Goal: Information Seeking & Learning: Learn about a topic

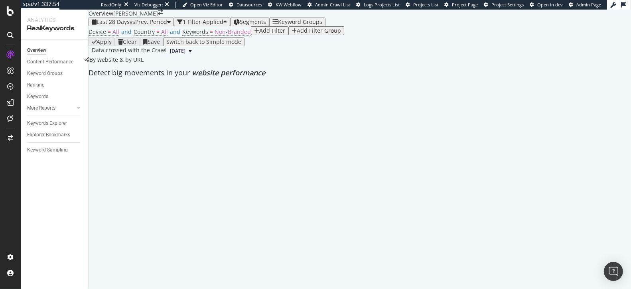
click at [259, 34] on div "Add Filter" at bounding box center [272, 31] width 26 height 6
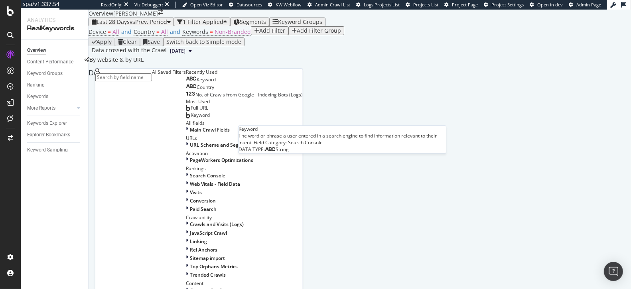
click at [197, 83] on span "Keyword" at bounding box center [206, 79] width 19 height 7
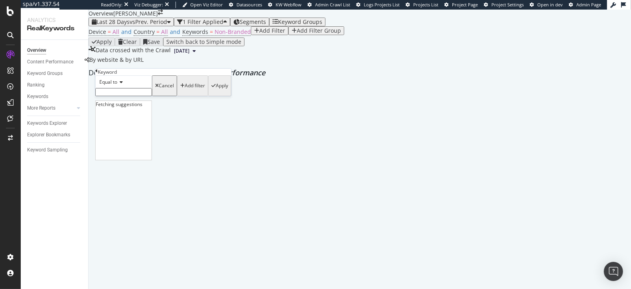
click at [141, 96] on input "text" at bounding box center [123, 92] width 57 height 8
type input "2024"
click at [121, 85] on icon at bounding box center [120, 82] width 6 height 5
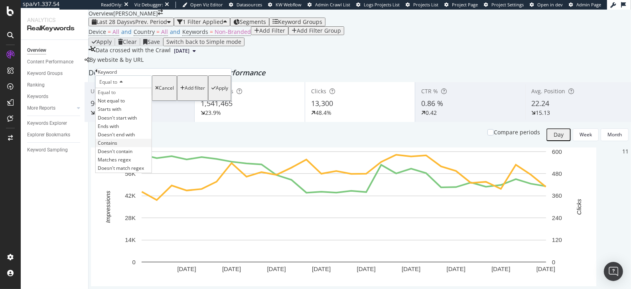
click at [117, 147] on div "Contains" at bounding box center [124, 143] width 56 height 8
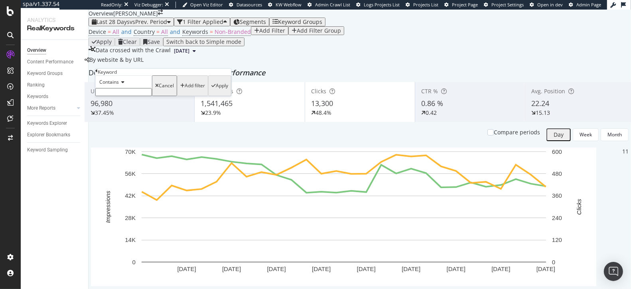
click at [126, 96] on input "text" at bounding box center [123, 92] width 57 height 8
type input "2024"
click at [216, 91] on div "Apply" at bounding box center [222, 88] width 12 height 6
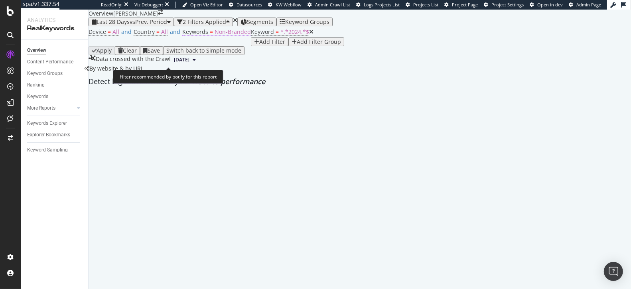
click at [215, 35] on span "Non-Branded" at bounding box center [233, 32] width 36 height 8
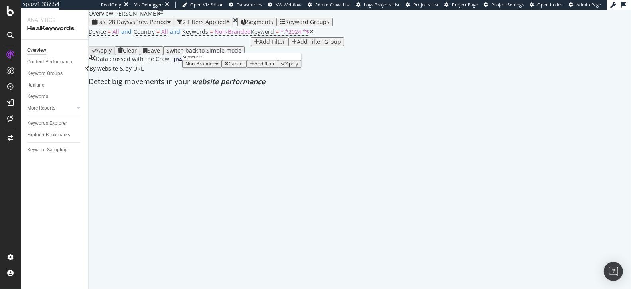
click at [207, 67] on div "Non-Branded" at bounding box center [201, 64] width 33 height 6
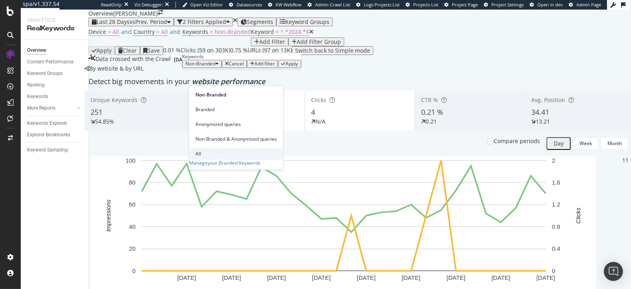
click at [206, 150] on span "All" at bounding box center [235, 153] width 81 height 7
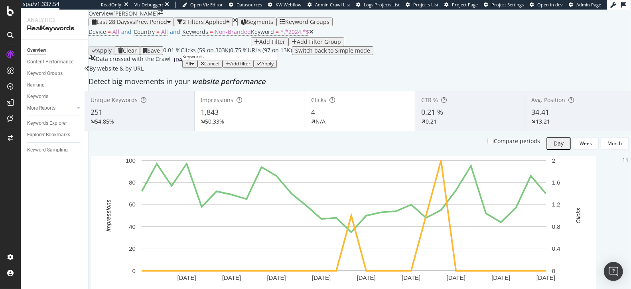
click at [264, 67] on div "Apply" at bounding box center [267, 64] width 12 height 6
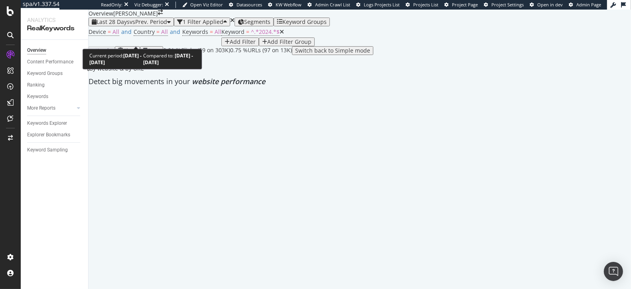
click at [135, 25] on div "Last 28 Days vs Prev. Period" at bounding box center [131, 22] width 79 height 6
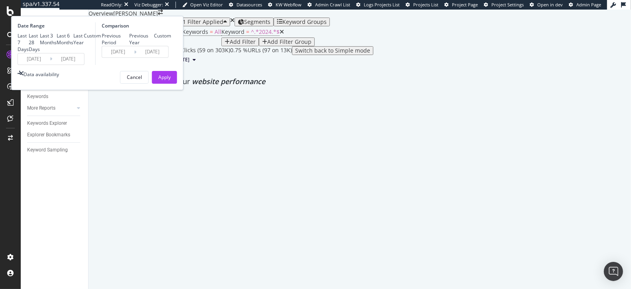
click at [57, 39] on div "Last 6 Months" at bounding box center [57, 39] width 0 height 0
type input "[DATE]"
click at [177, 84] on button "Apply" at bounding box center [164, 77] width 25 height 13
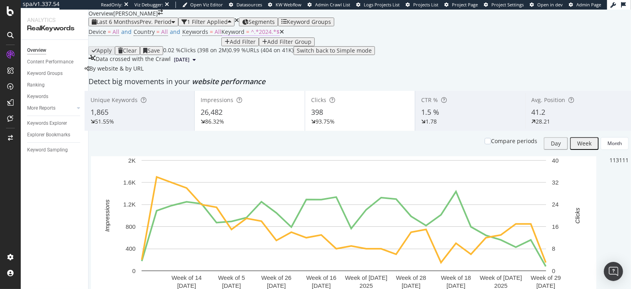
click at [251, 35] on span "^.*2024.*$" at bounding box center [265, 32] width 29 height 8
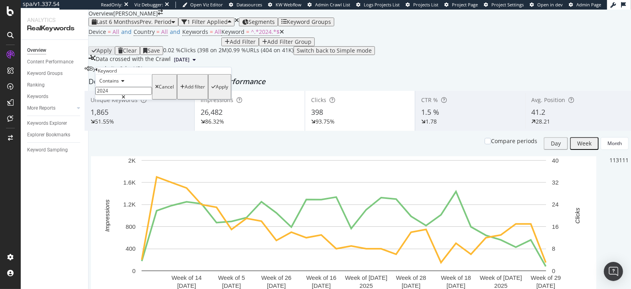
click at [111, 100] on div "Contains 2024 Cancel Add filter Apply" at bounding box center [163, 87] width 136 height 26
click at [112, 95] on input "2024" at bounding box center [123, 91] width 57 height 8
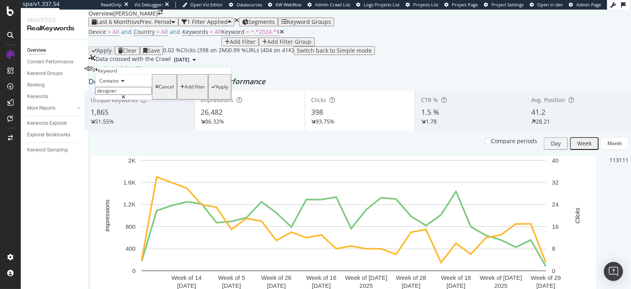
type input "designer"
click at [211, 89] on div "button" at bounding box center [213, 87] width 4 height 5
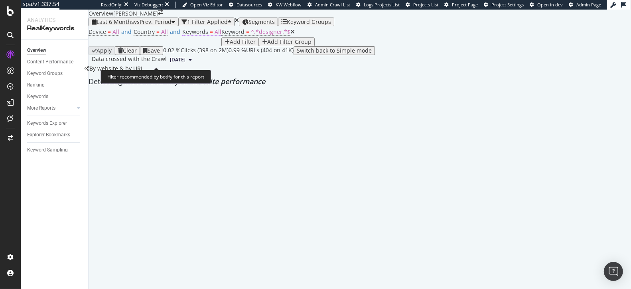
click at [210, 35] on span "=" at bounding box center [211, 32] width 3 height 8
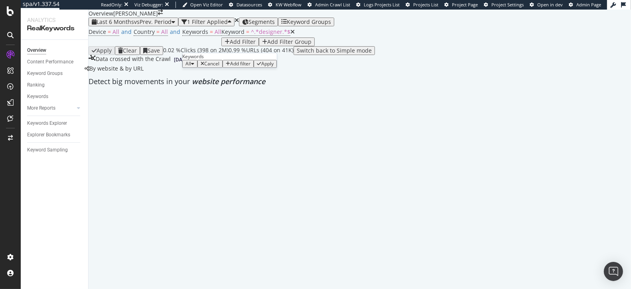
click at [194, 67] on div "All" at bounding box center [189, 64] width 9 height 6
click at [270, 67] on div "Apply" at bounding box center [267, 64] width 12 height 6
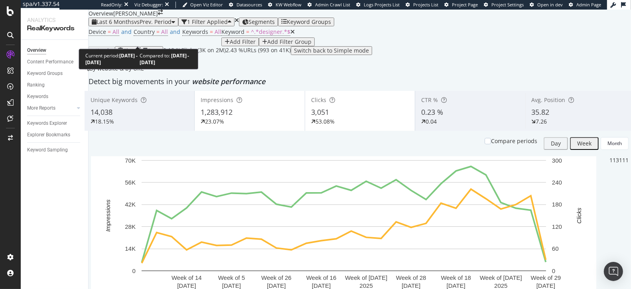
click at [155, 26] on span "vs Prev. Period" at bounding box center [152, 22] width 37 height 8
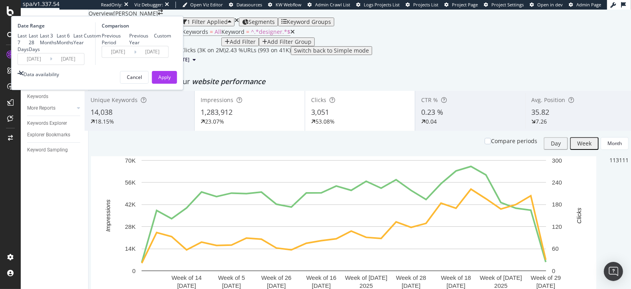
click at [154, 46] on div "Previous Year" at bounding box center [141, 39] width 25 height 14
type input "[DATE]"
click at [171, 83] on div "Apply" at bounding box center [164, 77] width 12 height 12
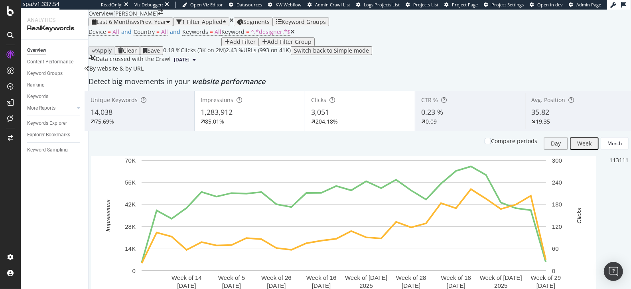
click at [399, 46] on div "Device = All and Country = All and Keywords = All Keyword = ^.*designer.*$ Add …" at bounding box center [360, 36] width 542 height 20
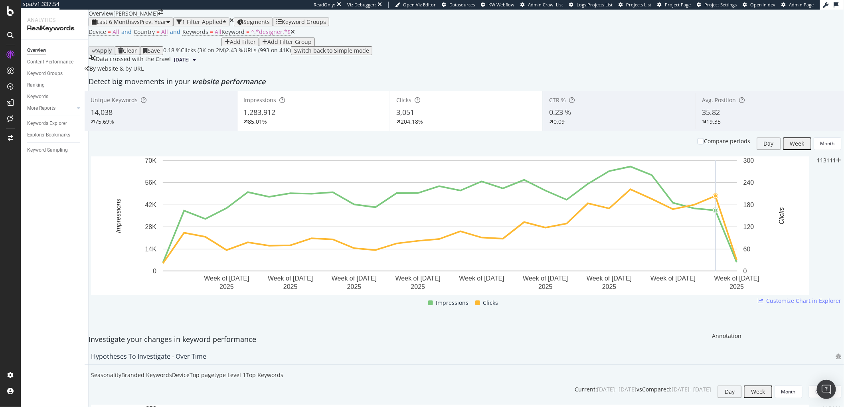
click at [631, 163] on div "plus" at bounding box center [838, 161] width 5 height 6
click at [97, 268] on input "[DATE]" at bounding box center [74, 264] width 45 height 8
type input "[DATE]"
click at [110, 282] on textarea at bounding box center [80, 275] width 57 height 14
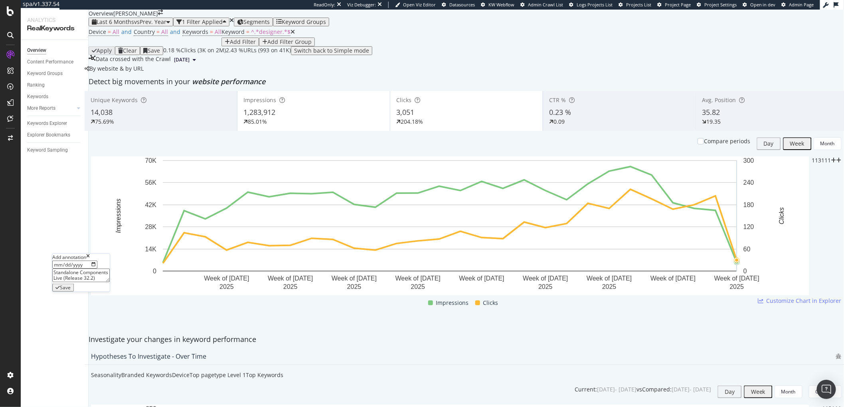
type textarea "Standalone Components Live (Release 32.2)"
click at [71, 289] on div "Save" at bounding box center [65, 288] width 11 height 6
